Goal: Navigation & Orientation: Find specific page/section

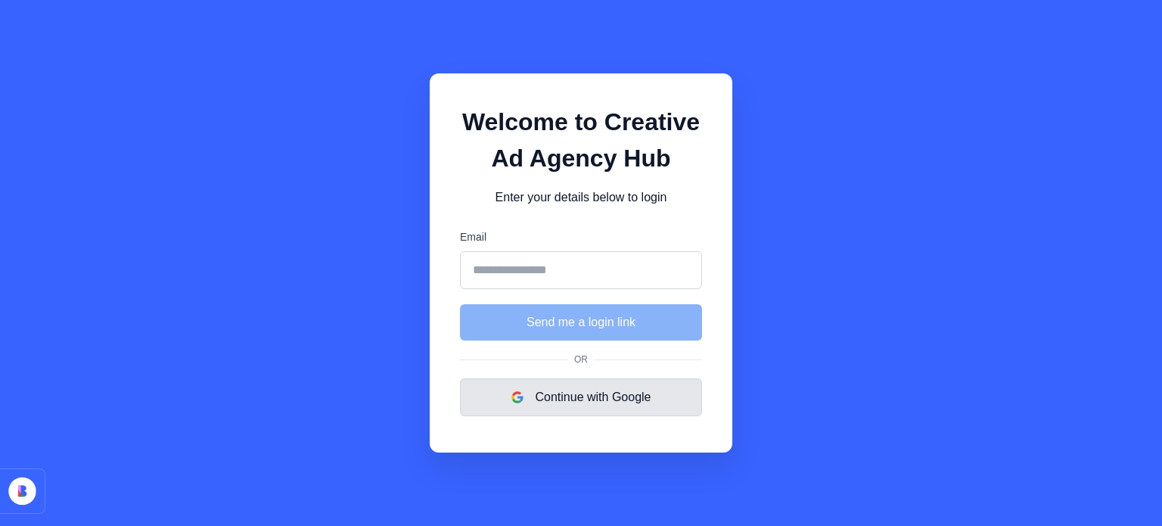
click at [650, 408] on button "Continue with Google" at bounding box center [581, 397] width 242 height 38
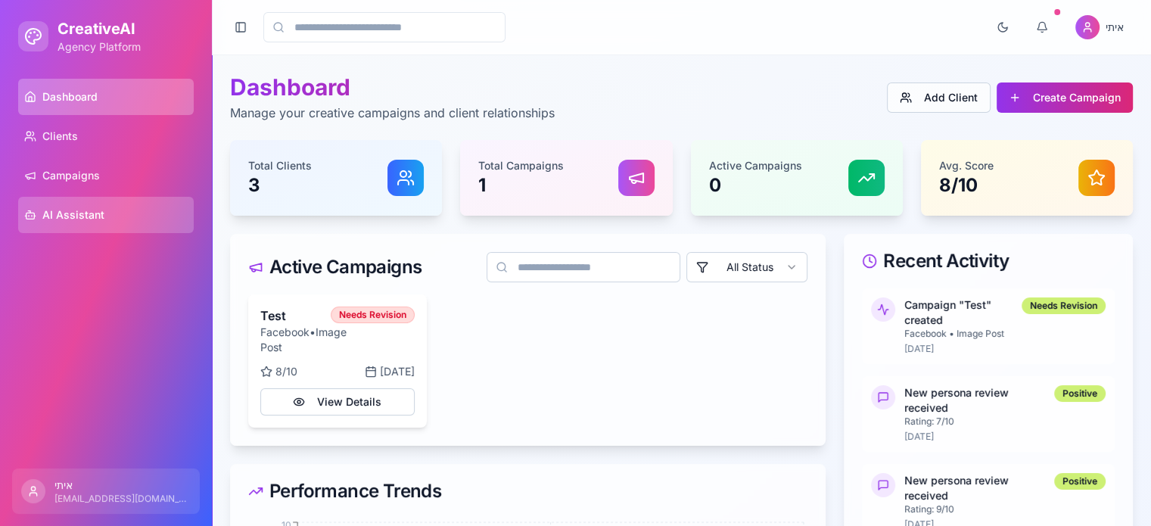
click at [98, 207] on span "AI Assistant" at bounding box center [73, 214] width 62 height 15
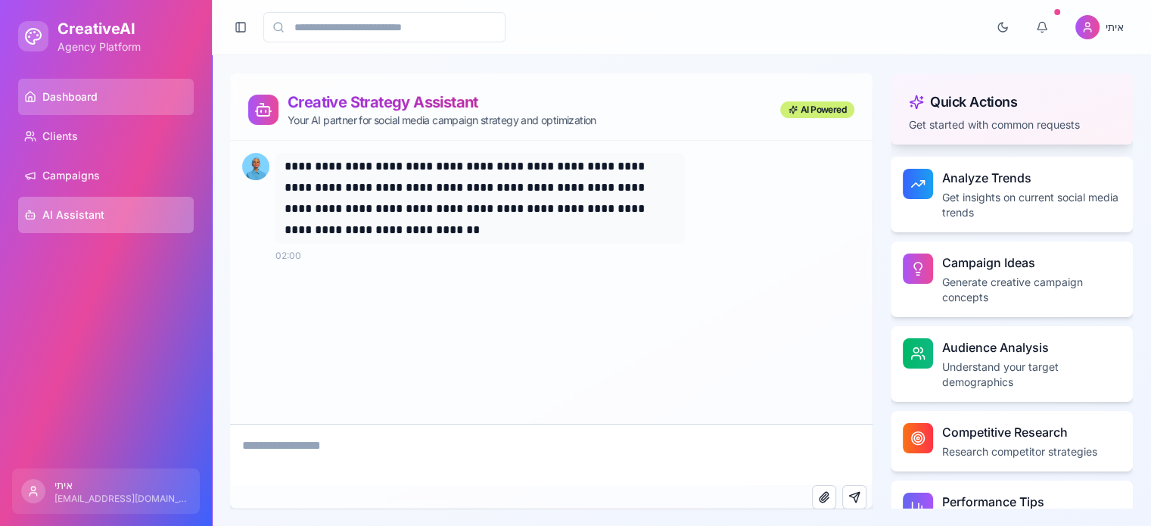
click at [86, 104] on span "Dashboard" at bounding box center [69, 96] width 55 height 15
